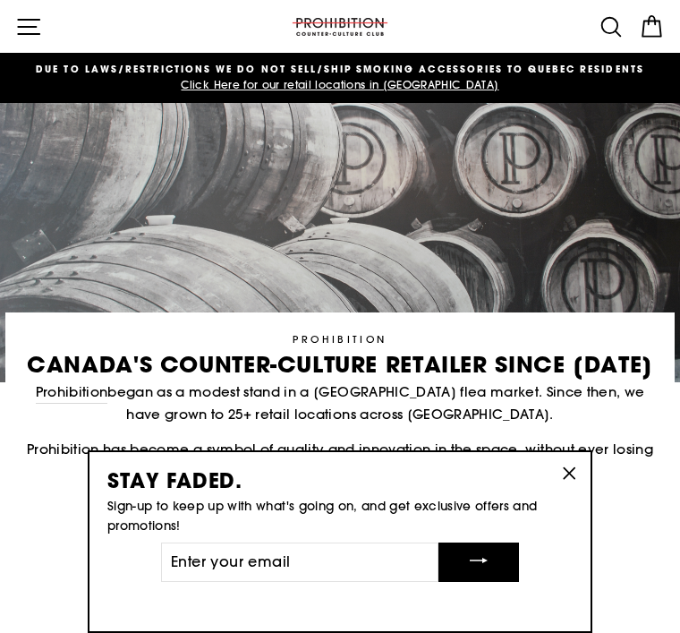
click at [39, 34] on icon "button" at bounding box center [28, 27] width 21 height 14
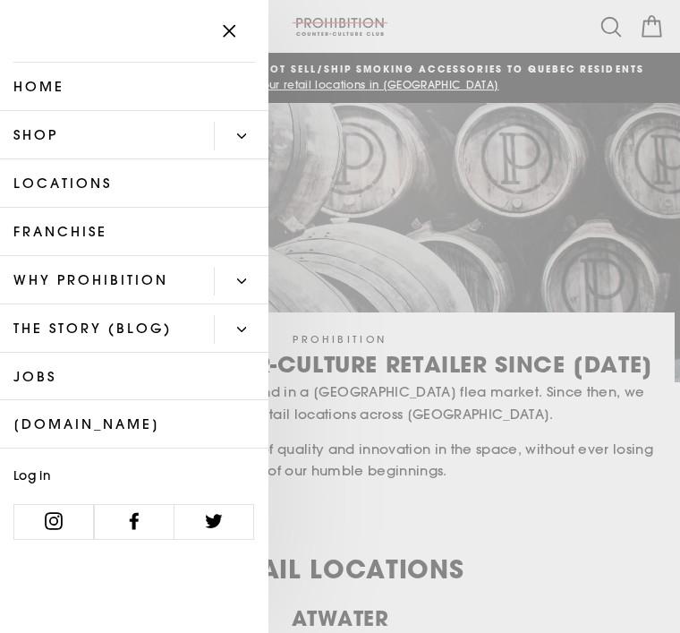
click at [149, 138] on link "Shop" at bounding box center [107, 135] width 214 height 48
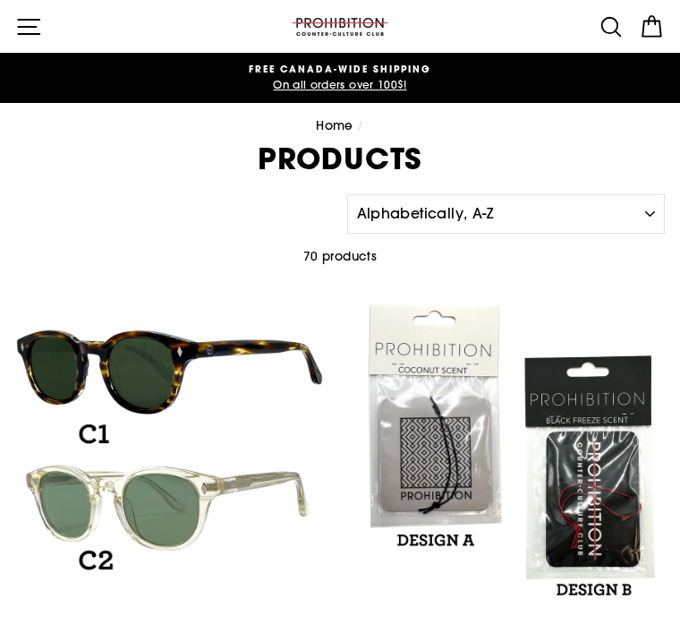
click at [25, 31] on icon "button" at bounding box center [28, 26] width 27 height 27
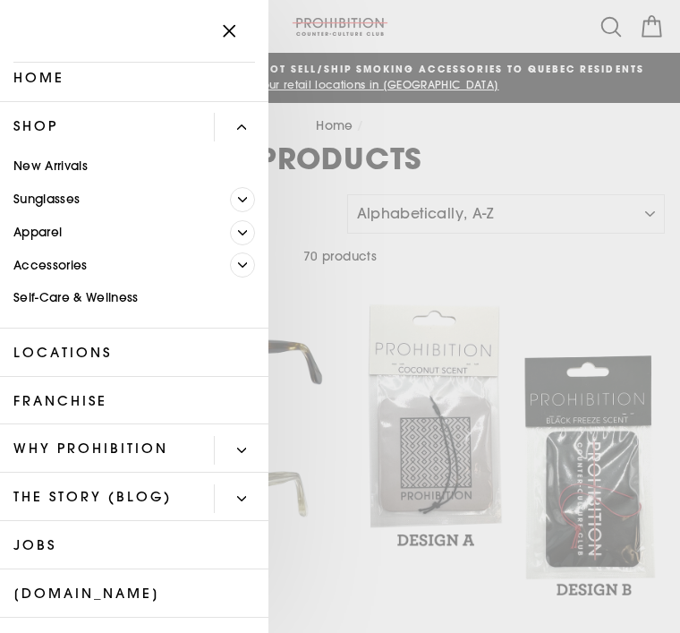
click at [251, 236] on span "Primary" at bounding box center [242, 232] width 25 height 25
click at [255, 126] on button "Primary" at bounding box center [241, 127] width 55 height 29
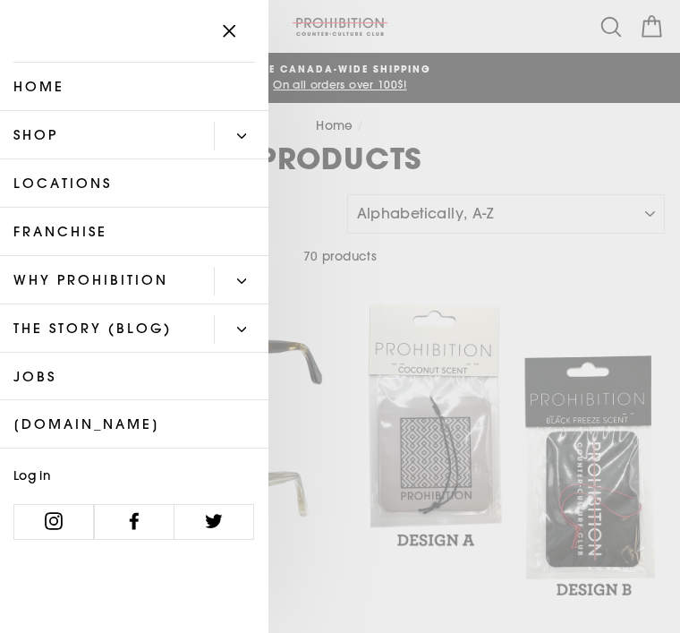
click at [152, 143] on link "Shop" at bounding box center [107, 135] width 214 height 48
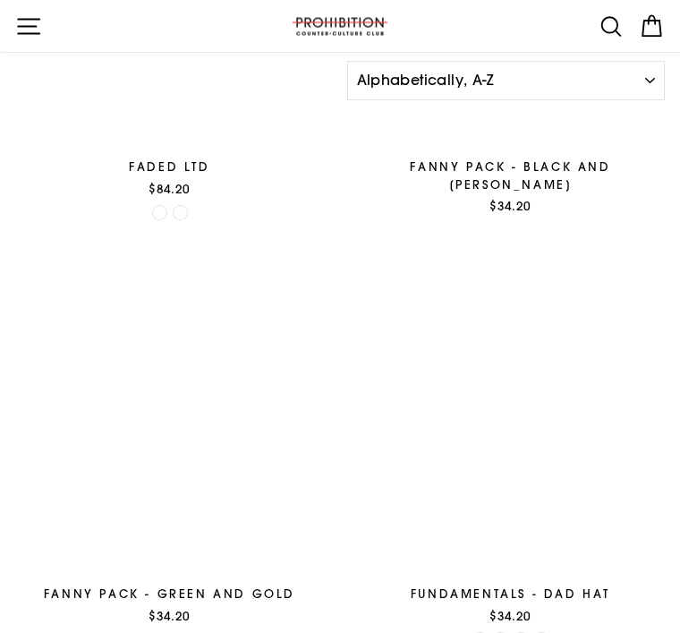
scroll to position [4328, 0]
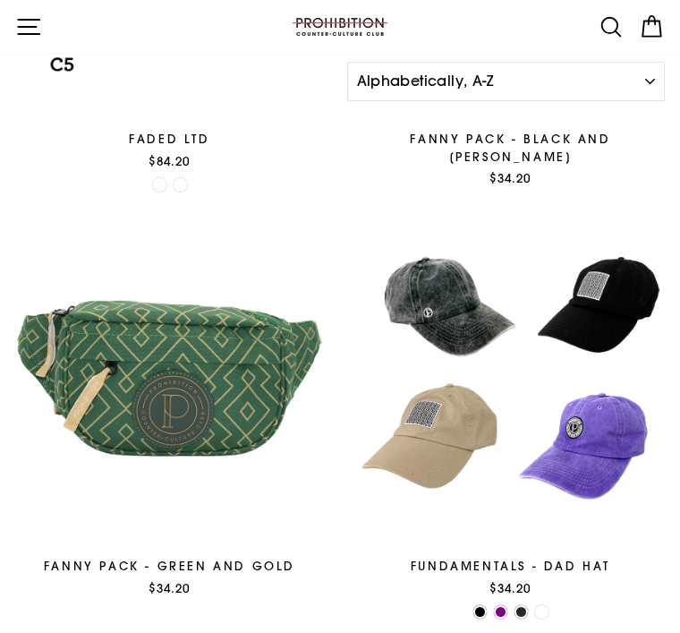
click at [604, 37] on icon at bounding box center [611, 26] width 27 height 27
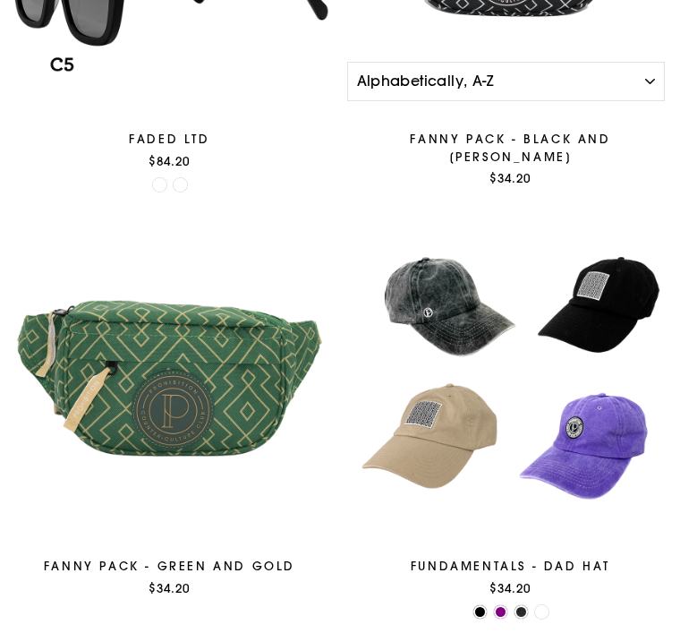
scroll to position [4192, 0]
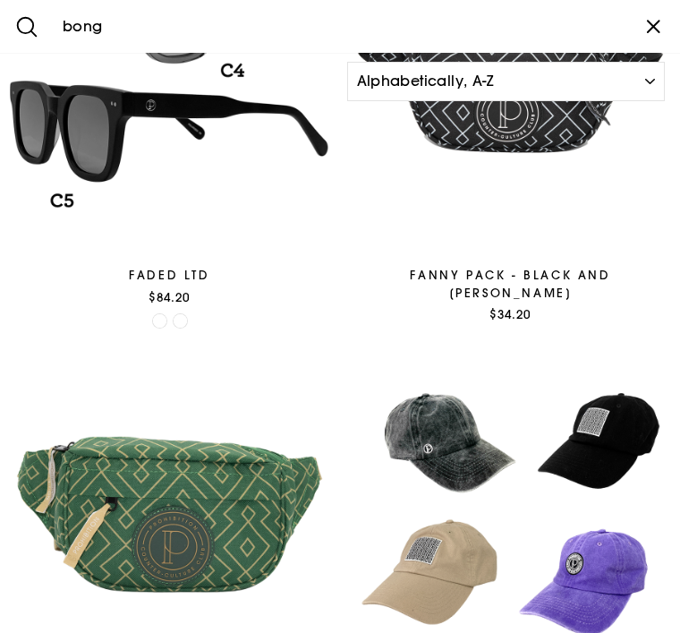
type input "bong"
click at [27, 26] on button "Search" at bounding box center [27, 26] width 54 height 53
